Goal: Use online tool/utility: Utilize a website feature to perform a specific function

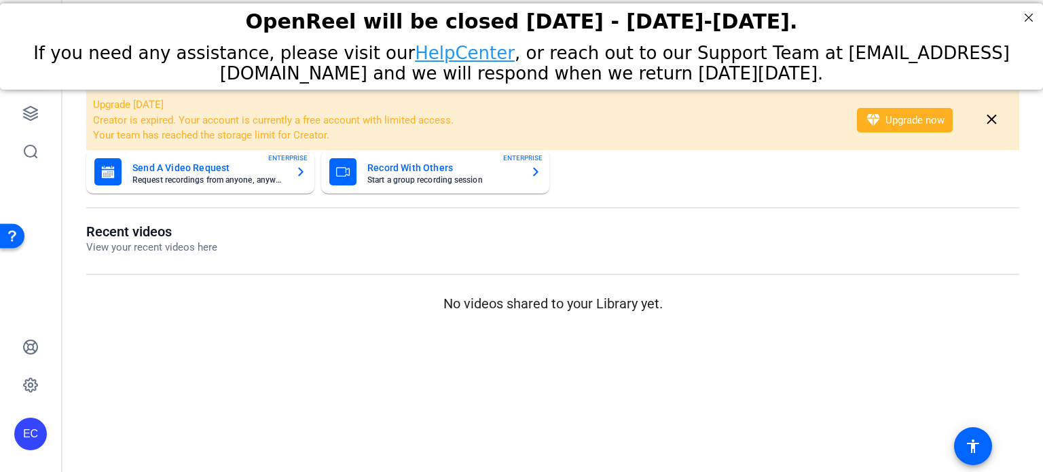
type input "rj"
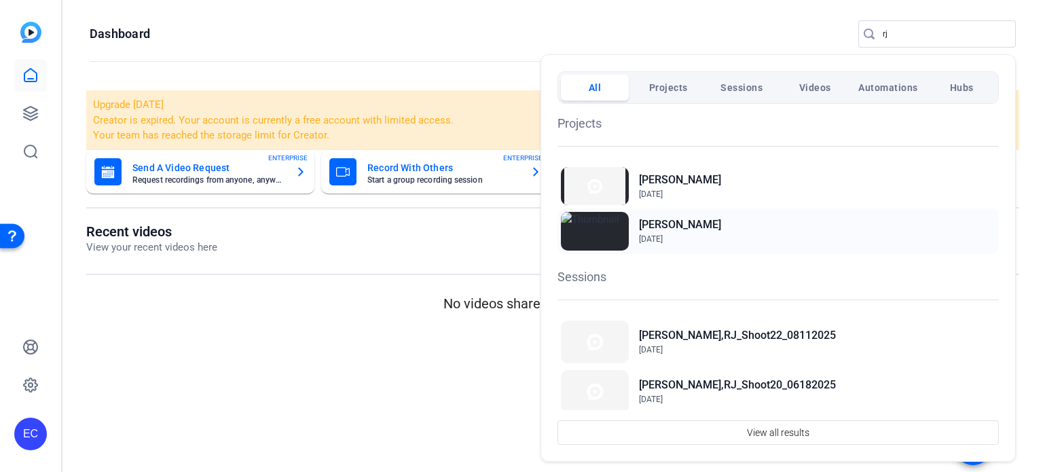
click at [663, 234] on span "Apr 28, 2023" at bounding box center [651, 239] width 24 height 10
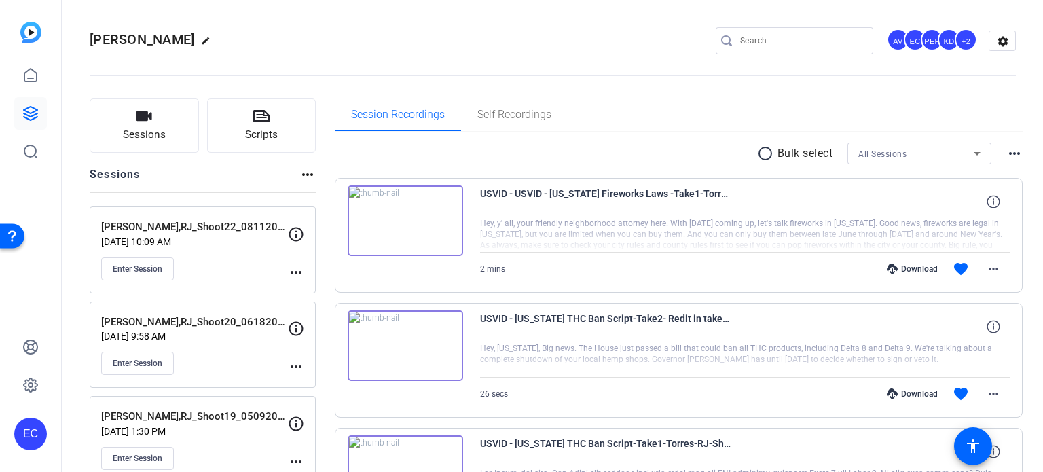
click at [298, 272] on mat-icon "more_horiz" at bounding box center [296, 272] width 16 height 16
click at [312, 288] on span "Edit Session" at bounding box center [330, 291] width 62 height 16
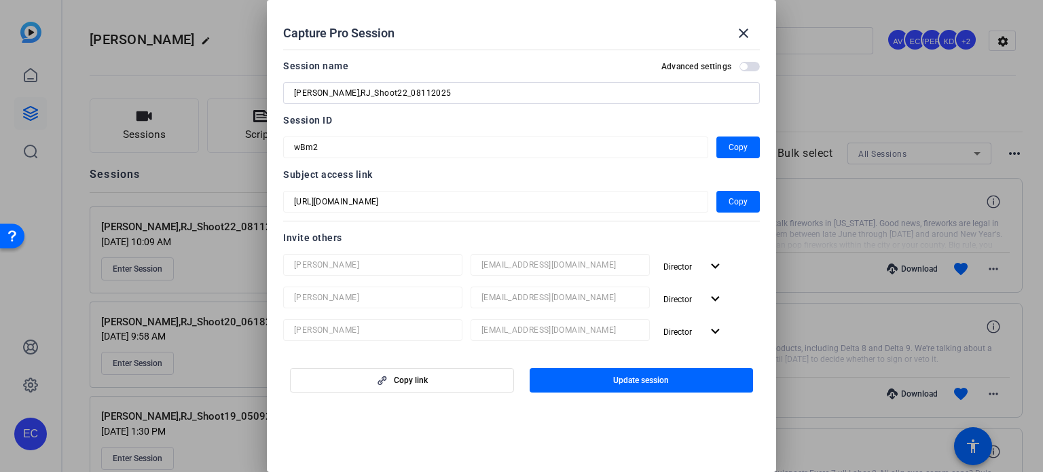
click at [391, 92] on input "Torres,RJ_Shoot22_08112025" at bounding box center [521, 93] width 455 height 16
type input "[PERSON_NAME],RJ_Shoot22_08152025"
click at [640, 384] on span "Update session" at bounding box center [641, 380] width 56 height 11
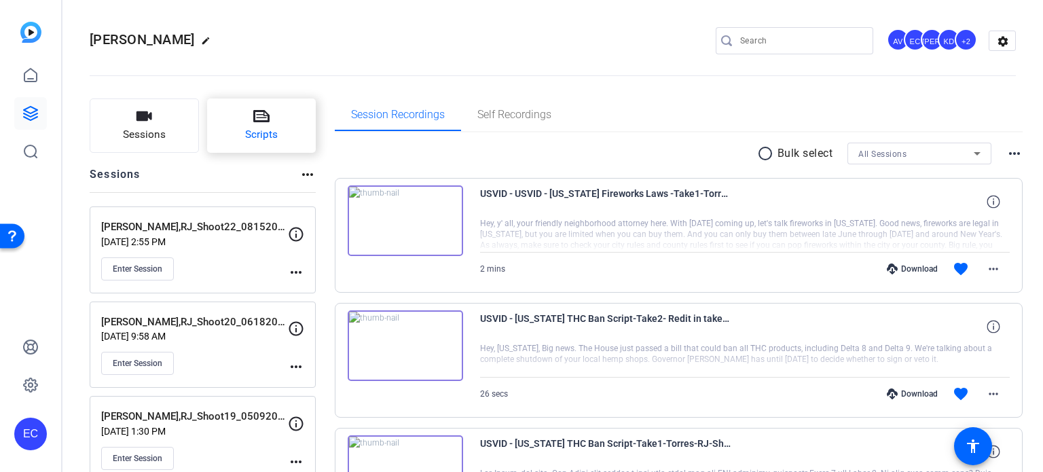
click at [277, 119] on button "Scripts" at bounding box center [261, 125] width 109 height 54
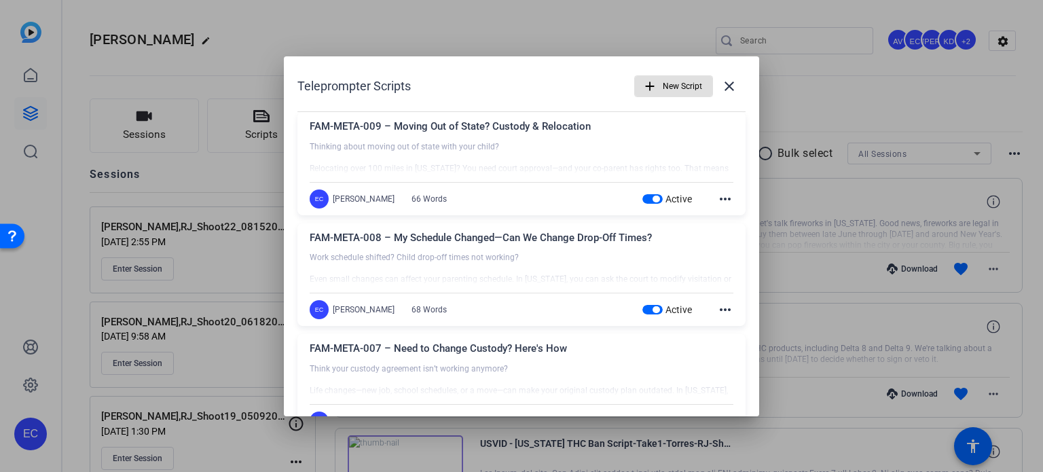
click at [855, 103] on div at bounding box center [521, 236] width 1043 height 472
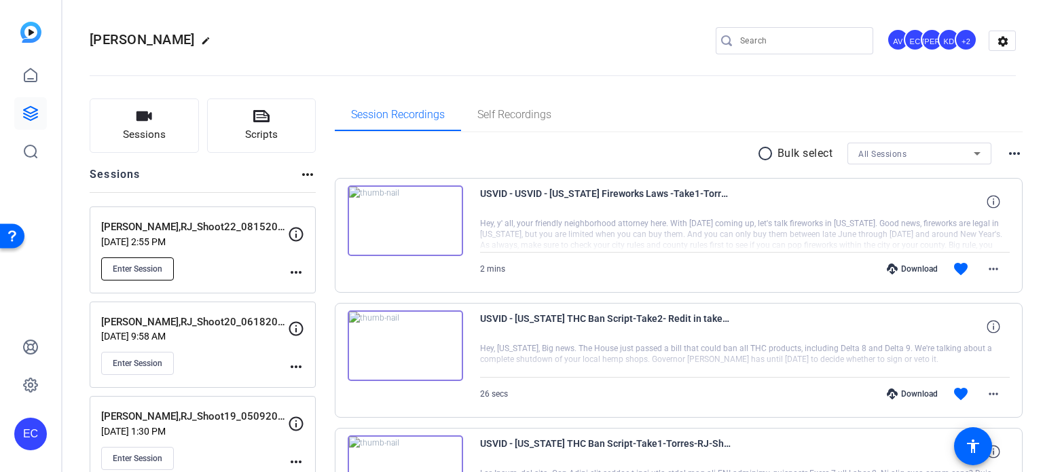
click at [138, 267] on span "Enter Session" at bounding box center [138, 268] width 50 height 11
click at [162, 360] on span "Enter Session" at bounding box center [138, 363] width 50 height 11
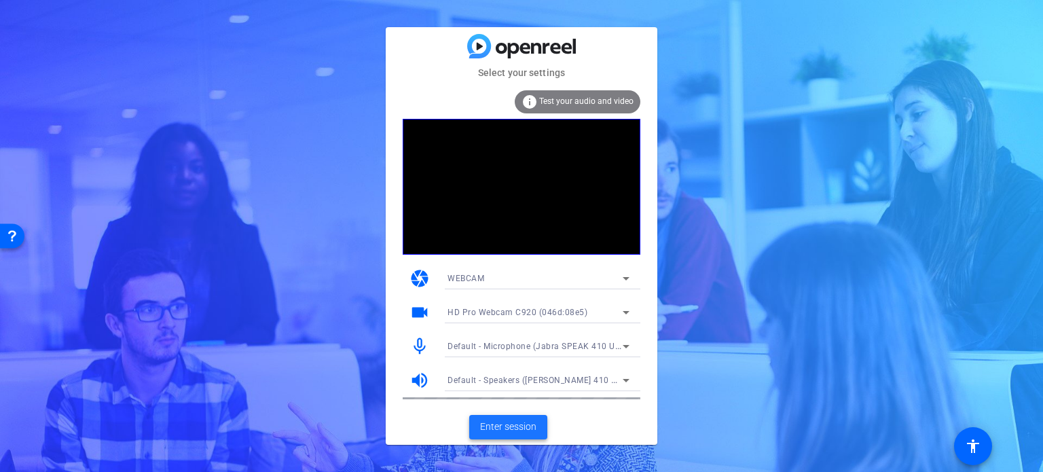
click at [492, 427] on span "Enter session" at bounding box center [508, 427] width 56 height 14
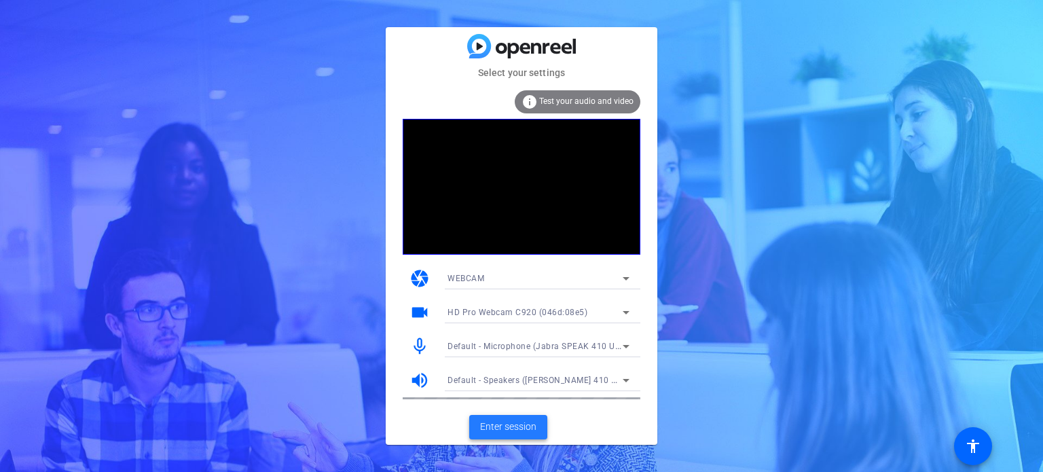
click at [519, 424] on span "Enter session" at bounding box center [508, 427] width 56 height 14
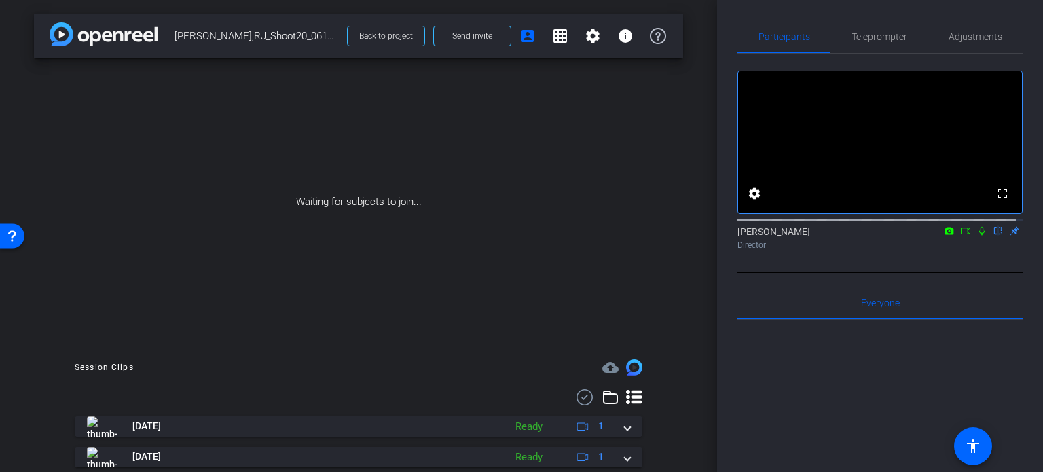
click at [976, 236] on icon at bounding box center [981, 231] width 11 height 10
click at [961, 234] on icon at bounding box center [966, 230] width 10 height 7
